Goal: Information Seeking & Learning: Learn about a topic

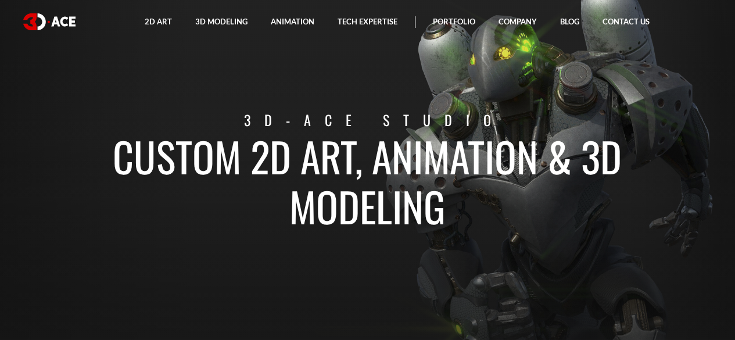
click at [434, 239] on section "Custom 2D art, animation & 3D modeling 3D-Ace studio" at bounding box center [367, 170] width 735 height 340
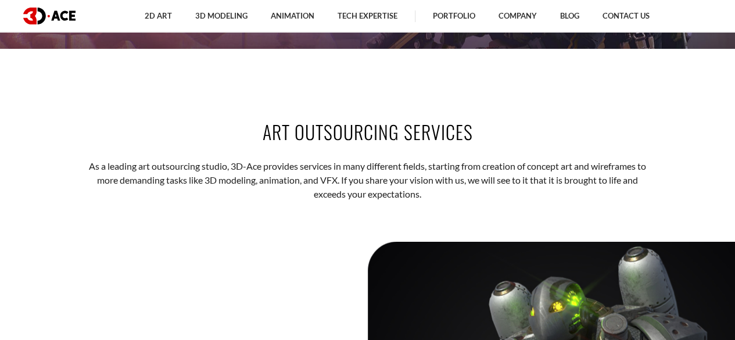
scroll to position [1238, 0]
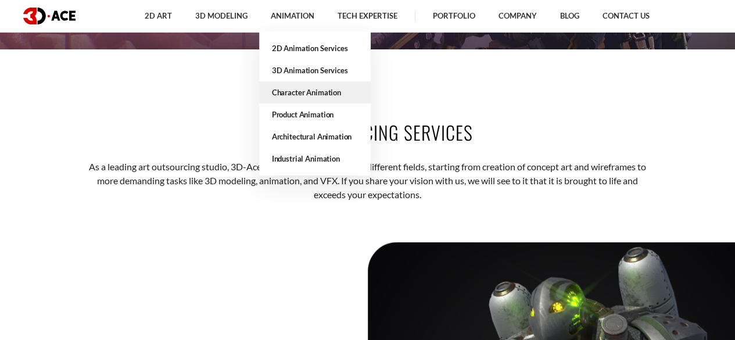
click at [326, 97] on link "Character Animation" at bounding box center [315, 92] width 112 height 22
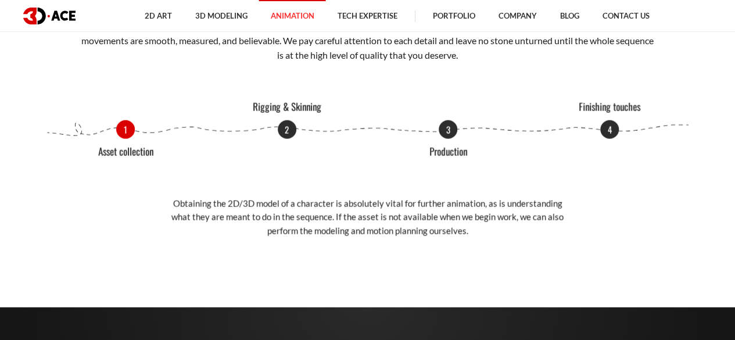
scroll to position [1357, 0]
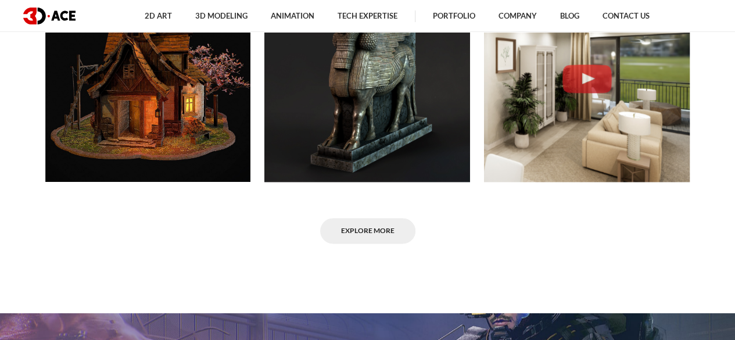
scroll to position [729, 0]
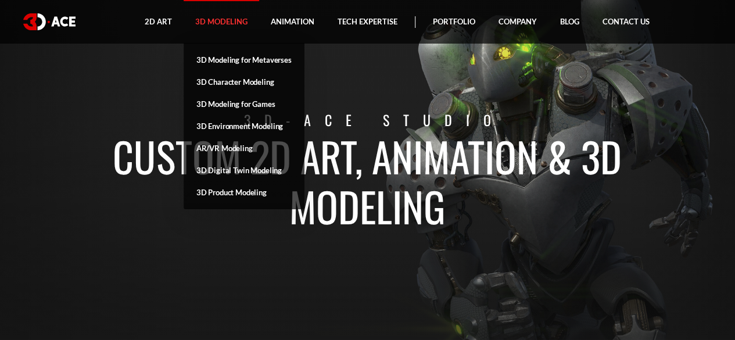
click at [232, 23] on link "3D Modeling" at bounding box center [222, 22] width 76 height 44
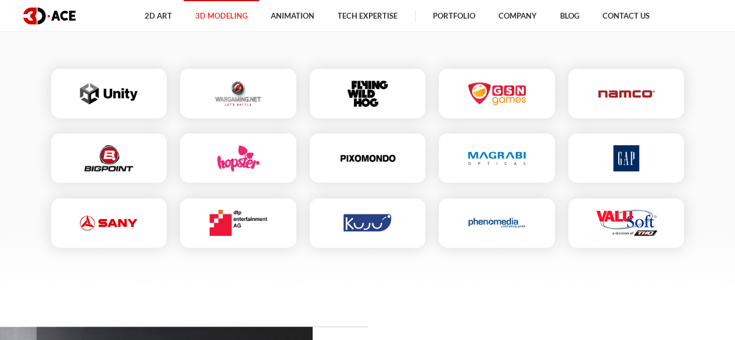
scroll to position [2916, 0]
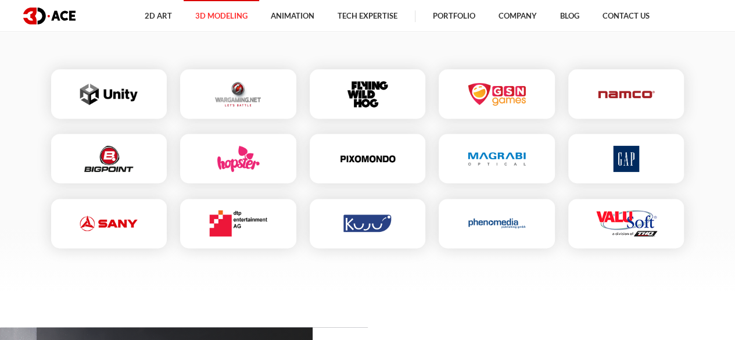
click at [603, 81] on img at bounding box center [627, 94] width 58 height 26
click at [634, 81] on img at bounding box center [627, 94] width 58 height 26
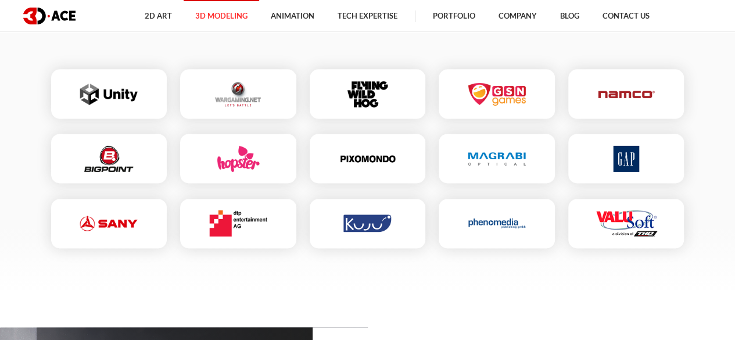
click at [634, 81] on img at bounding box center [627, 94] width 58 height 26
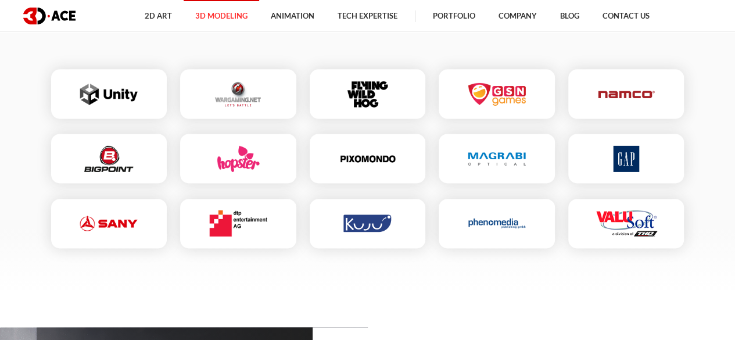
click at [634, 81] on img at bounding box center [627, 94] width 58 height 26
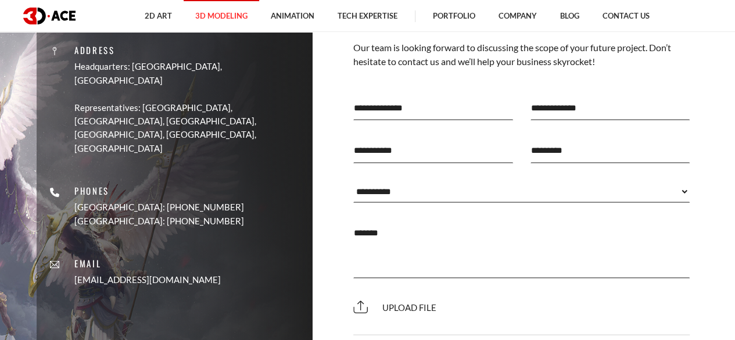
scroll to position [3257, 0]
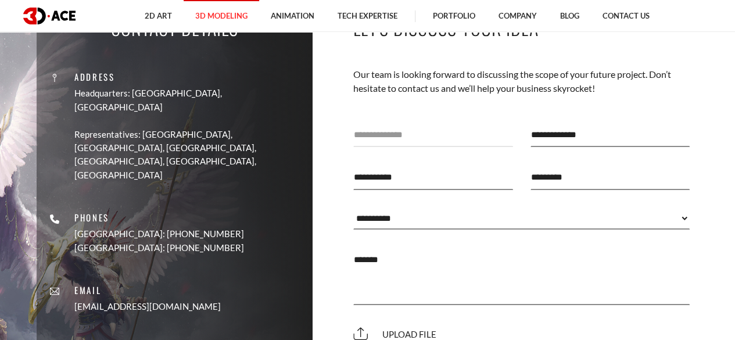
click at [435, 121] on input "text" at bounding box center [433, 133] width 160 height 25
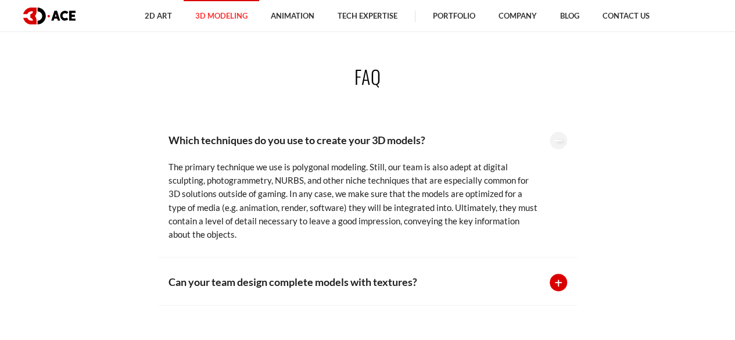
scroll to position [2213, 0]
